Goal: Task Accomplishment & Management: Manage account settings

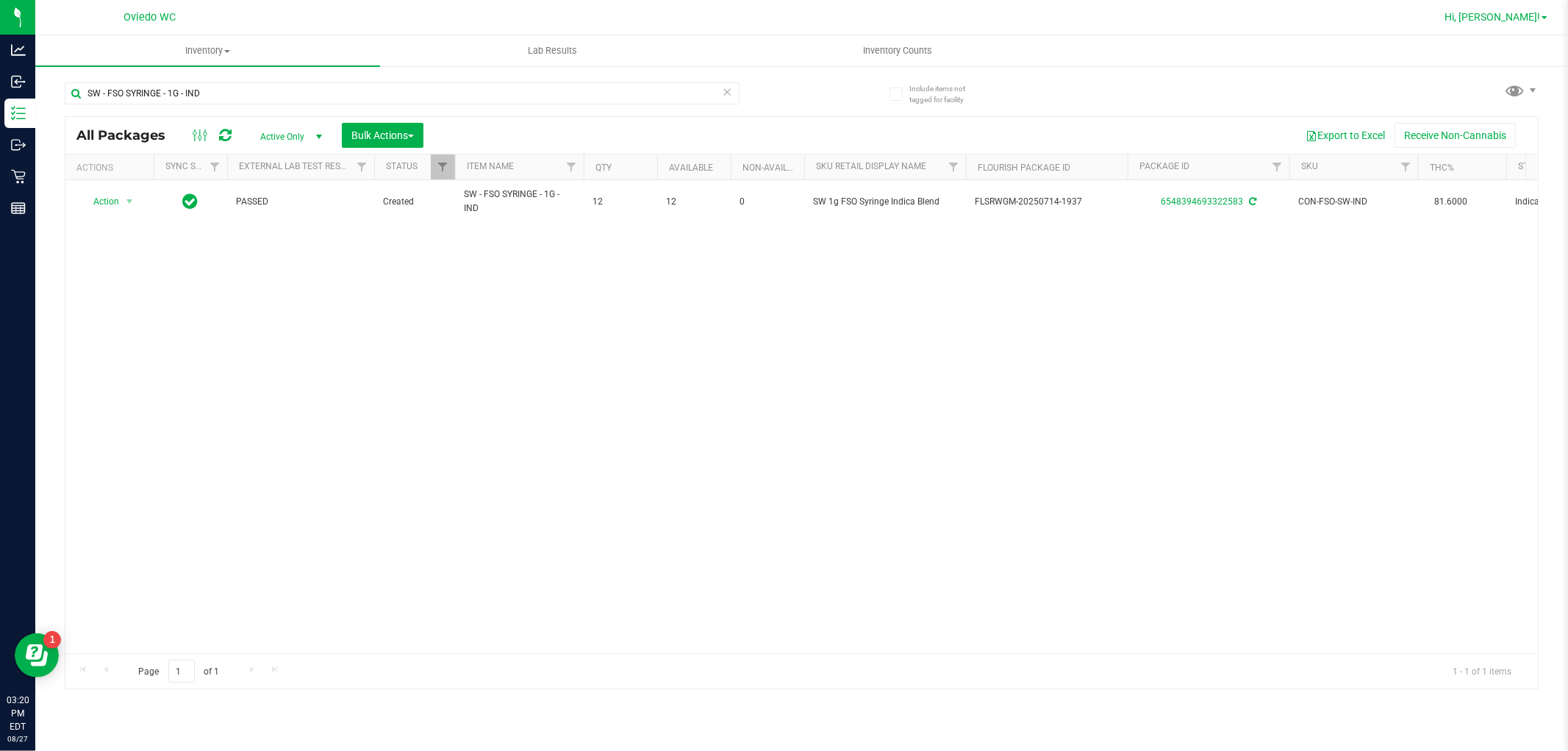
click at [1525, 11] on span "Hi, [PERSON_NAME]!" at bounding box center [1492, 17] width 96 height 12
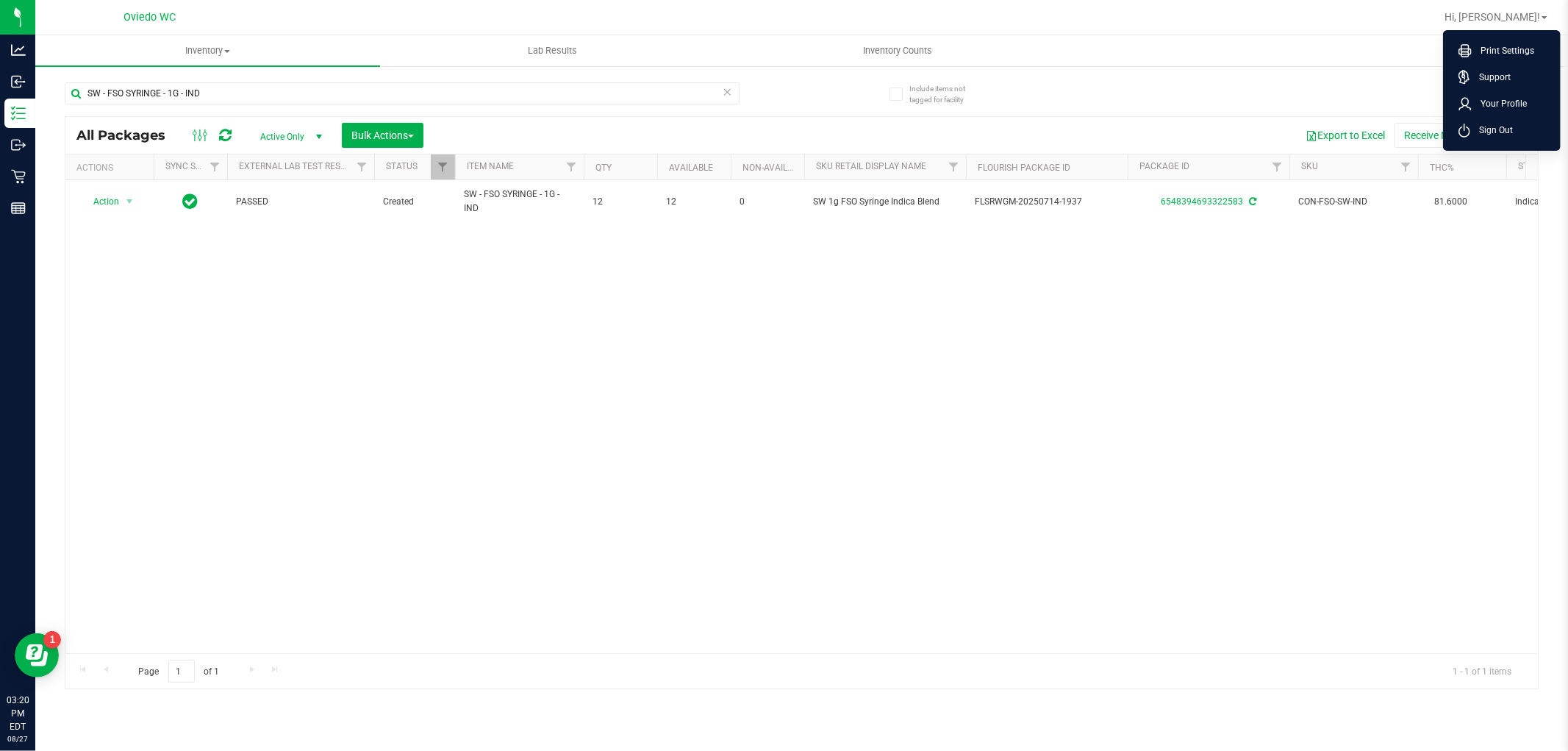
click at [1488, 143] on ul "Print Settings Support Your Profile Sign Out" at bounding box center [1502, 90] width 118 height 121
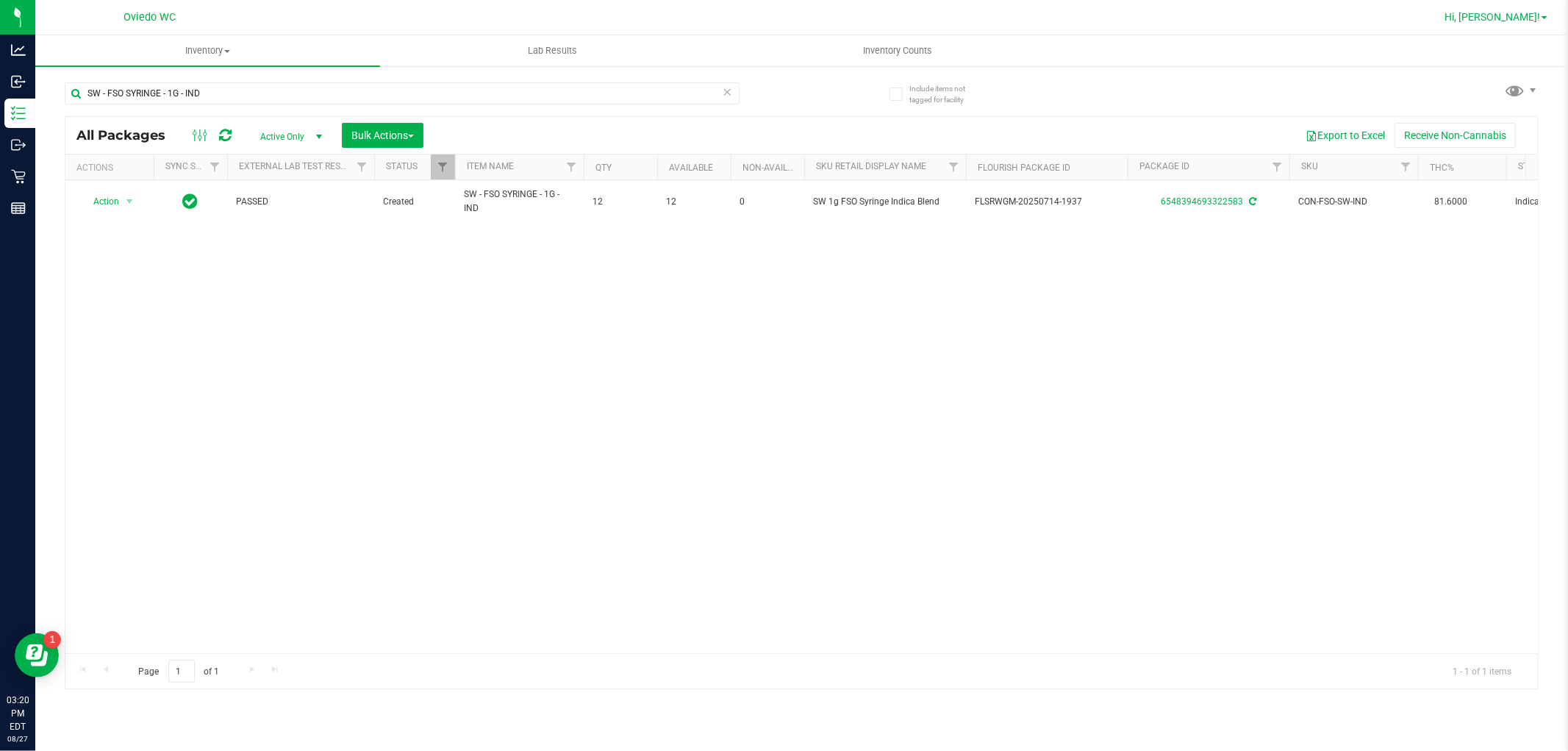
click at [1533, 12] on span "Hi, [PERSON_NAME]!" at bounding box center [1492, 17] width 96 height 12
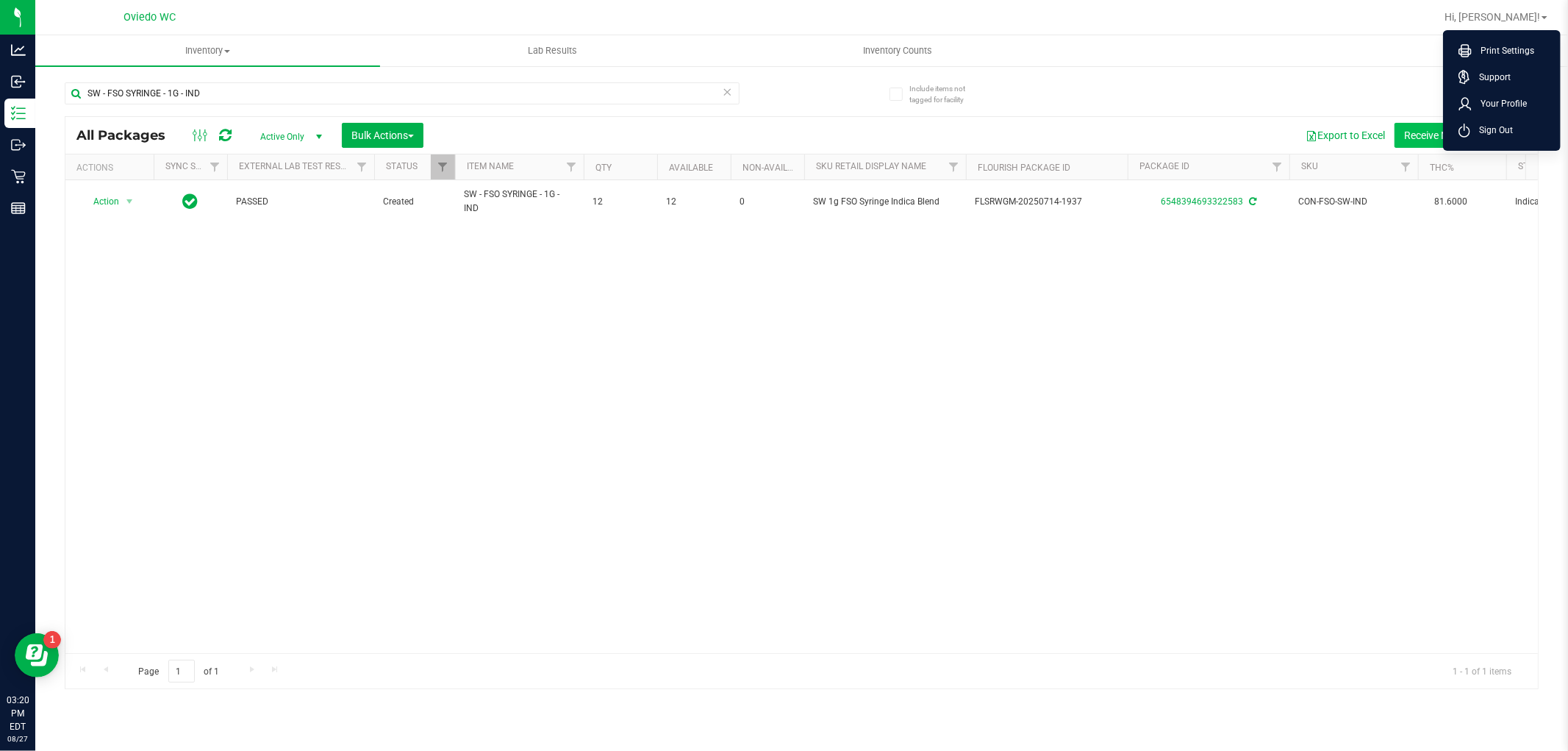
click at [1495, 129] on span "Sign Out" at bounding box center [1492, 130] width 43 height 15
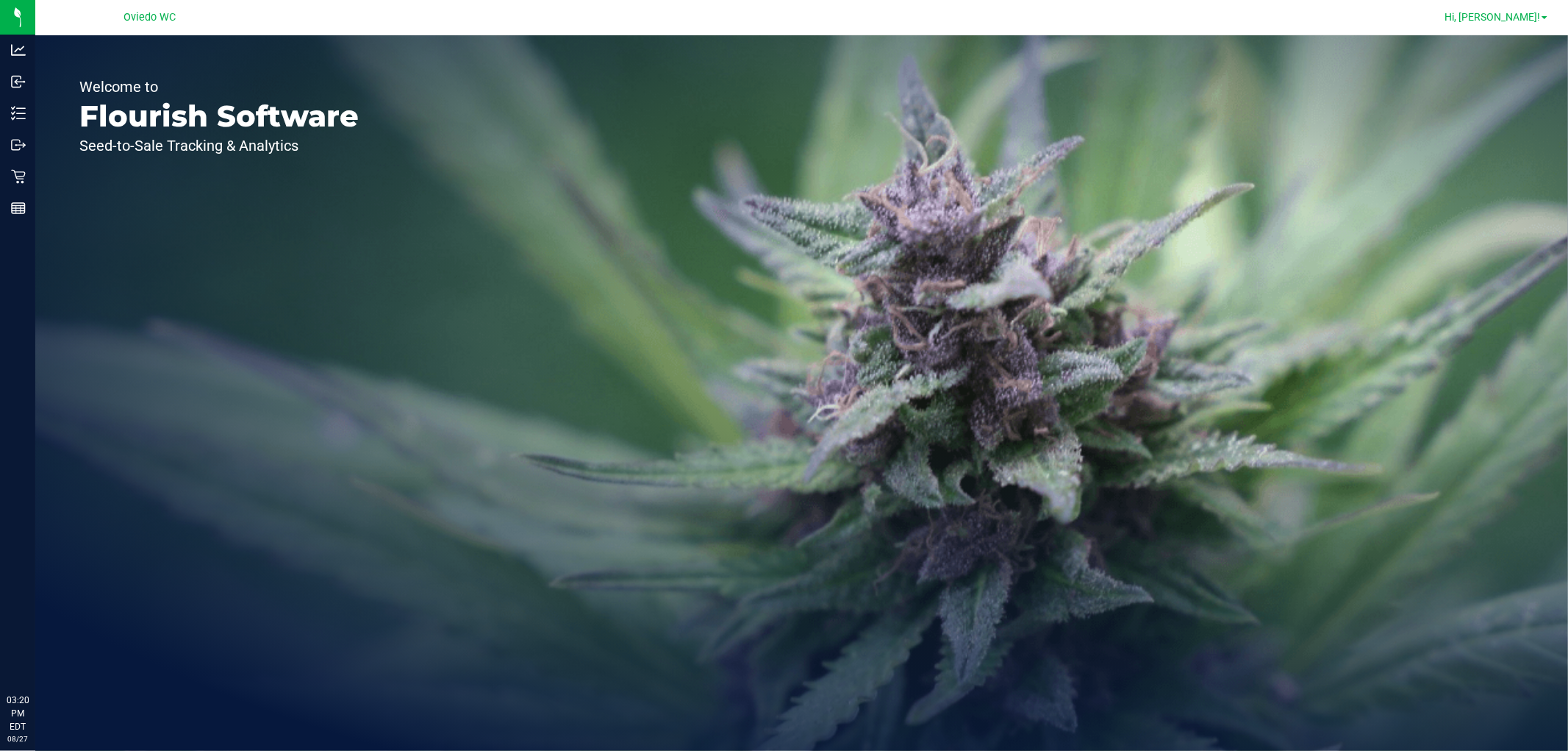
click at [1530, 24] on link "Hi, [PERSON_NAME]!" at bounding box center [1496, 17] width 115 height 16
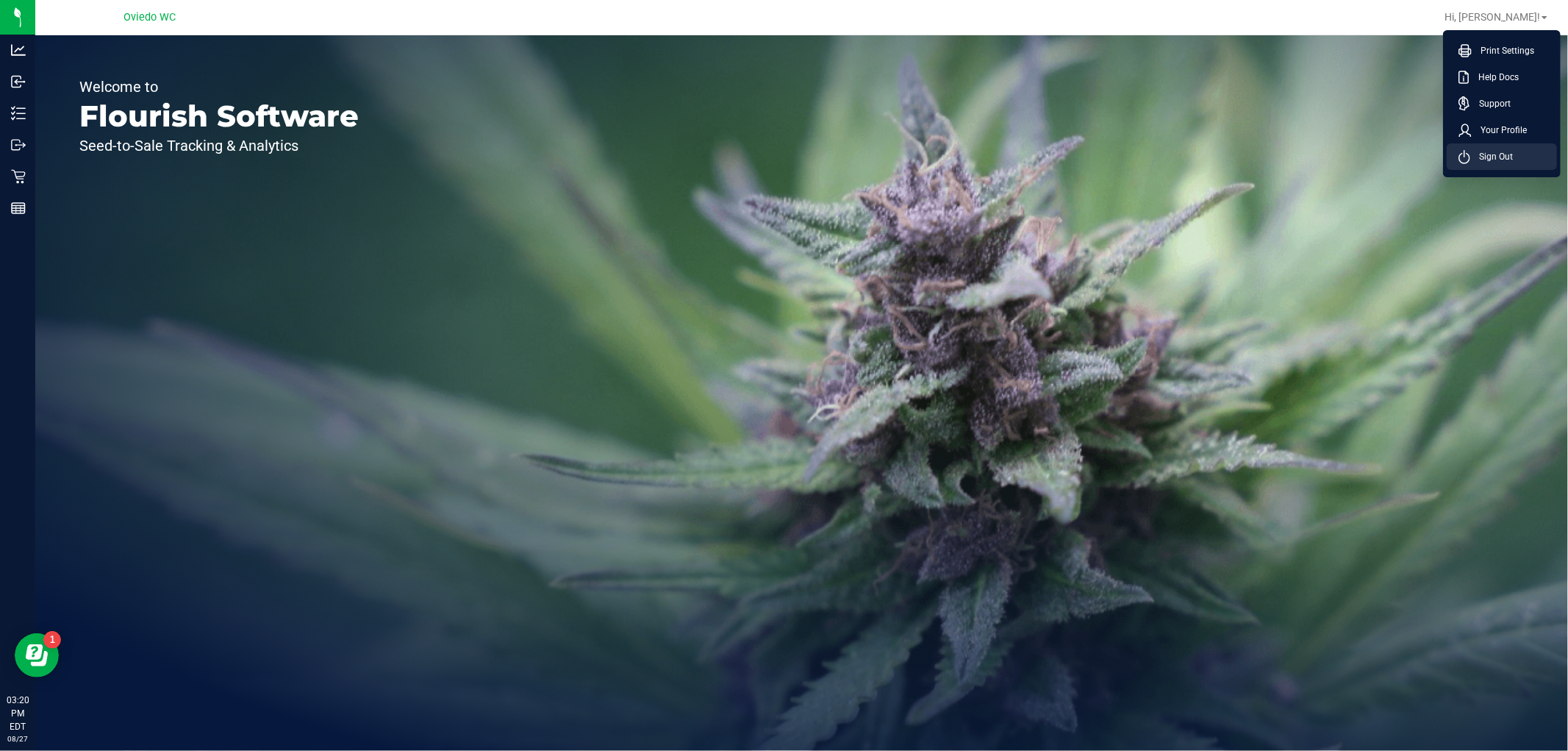
click at [1485, 148] on li "Sign Out" at bounding box center [1501, 156] width 110 height 26
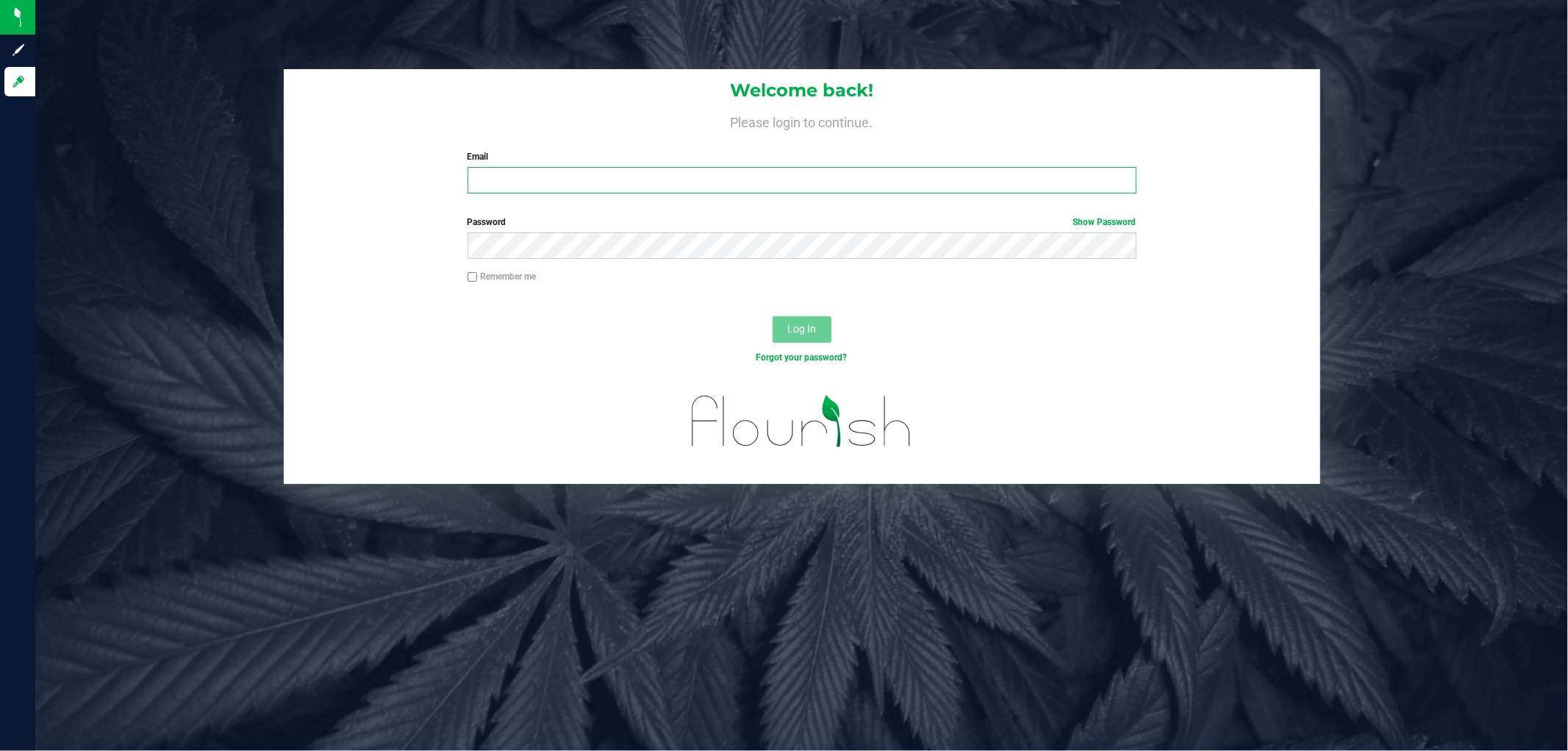
click at [577, 172] on input "Email" at bounding box center [802, 180] width 669 height 26
type input "fcandelaria@liveparallel.com"
click at [772, 316] on button "Log In" at bounding box center [802, 329] width 59 height 26
